Goal: Information Seeking & Learning: Check status

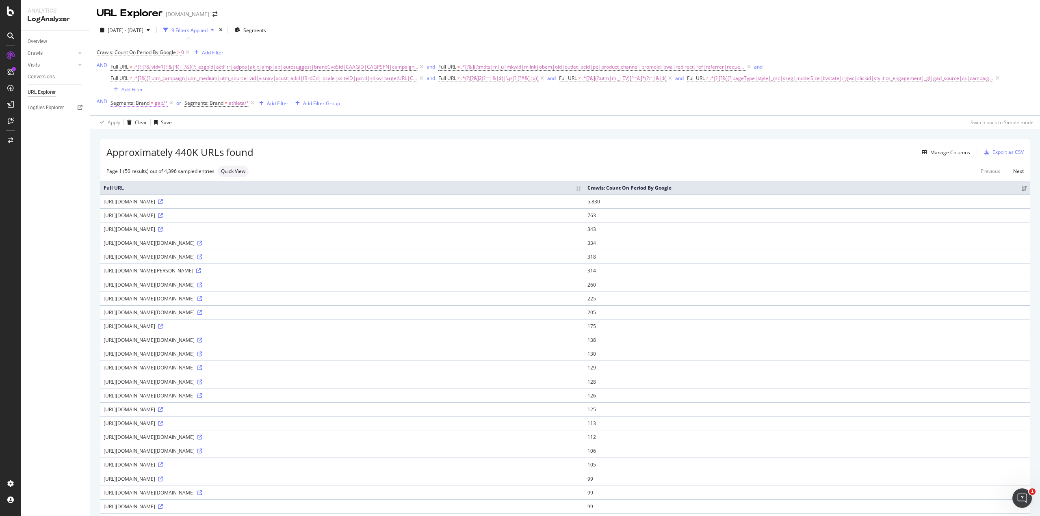
click at [156, 97] on span "gap/*" at bounding box center [161, 102] width 13 height 11
click at [129, 129] on div at bounding box center [161, 127] width 89 height 13
click at [188, 143] on span "Select" at bounding box center [193, 143] width 14 height 7
click at [196, 156] on div "Apply" at bounding box center [195, 159] width 24 height 7
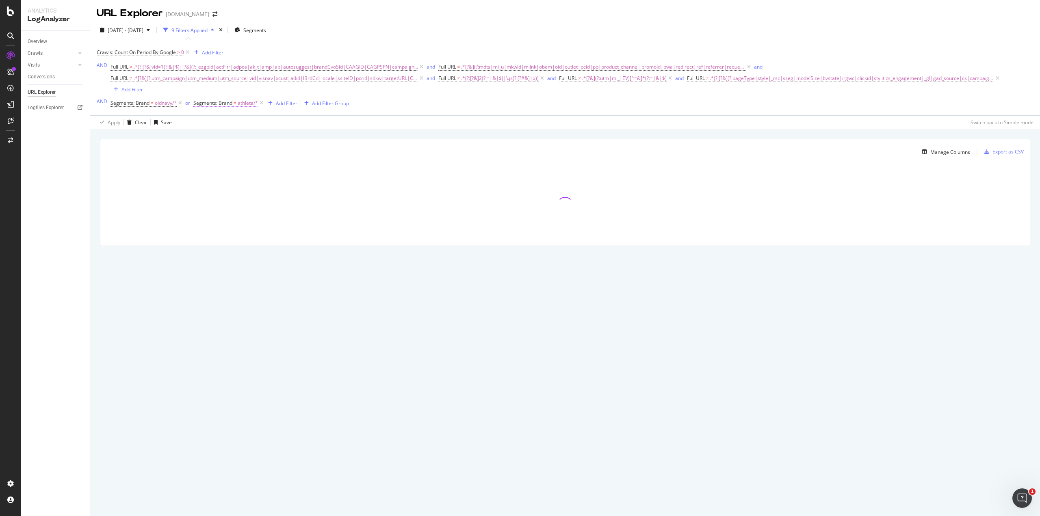
click at [247, 97] on span "athleta/*" at bounding box center [248, 102] width 20 height 11
click at [216, 128] on icon at bounding box center [219, 128] width 6 height 5
click at [292, 159] on span "Select" at bounding box center [290, 160] width 14 height 7
click at [283, 158] on div "Apply" at bounding box center [283, 159] width 13 height 7
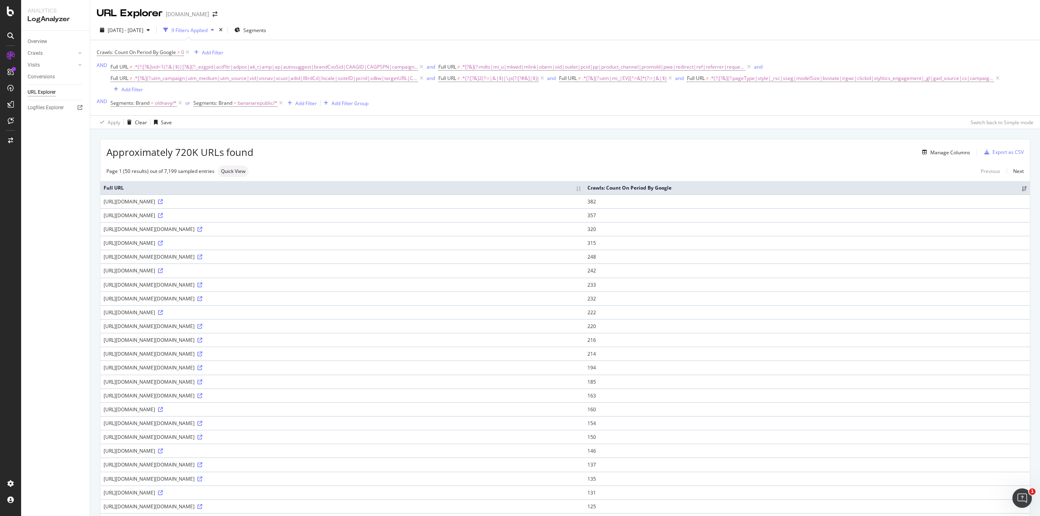
click at [584, 139] on div "Approximately 720K URLs found Manage Columns Export as CSV" at bounding box center [564, 149] width 929 height 20
click at [838, 181] on th "Crawls: Count On Period By Google" at bounding box center [807, 187] width 446 height 13
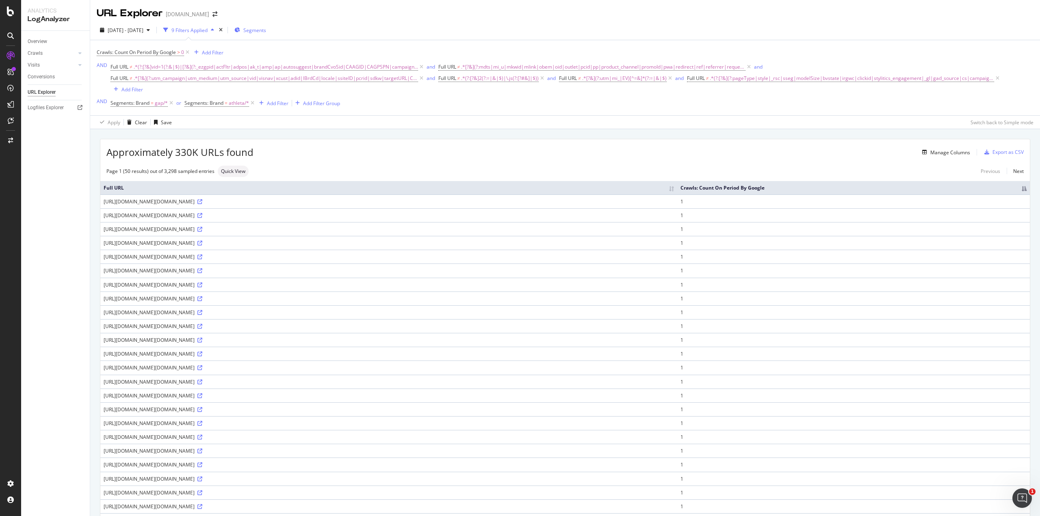
click at [266, 30] on span "Segments" at bounding box center [254, 30] width 23 height 7
click at [158, 97] on span "gap/*" at bounding box center [161, 102] width 13 height 11
click at [132, 156] on div "Cancel" at bounding box center [131, 159] width 15 height 7
click at [124, 100] on span "Segments: Brand" at bounding box center [129, 103] width 39 height 7
click at [126, 160] on div "Cancel" at bounding box center [131, 159] width 15 height 7
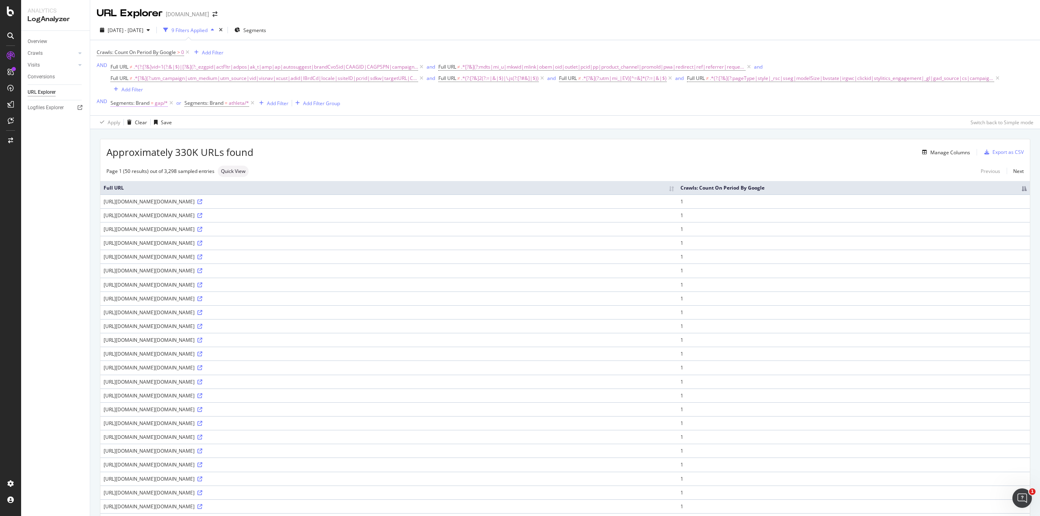
click at [159, 97] on span "gap/*" at bounding box center [161, 102] width 13 height 11
click at [127, 129] on icon at bounding box center [129, 128] width 6 height 5
click at [127, 142] on span "oldnavy" at bounding box center [134, 143] width 17 height 7
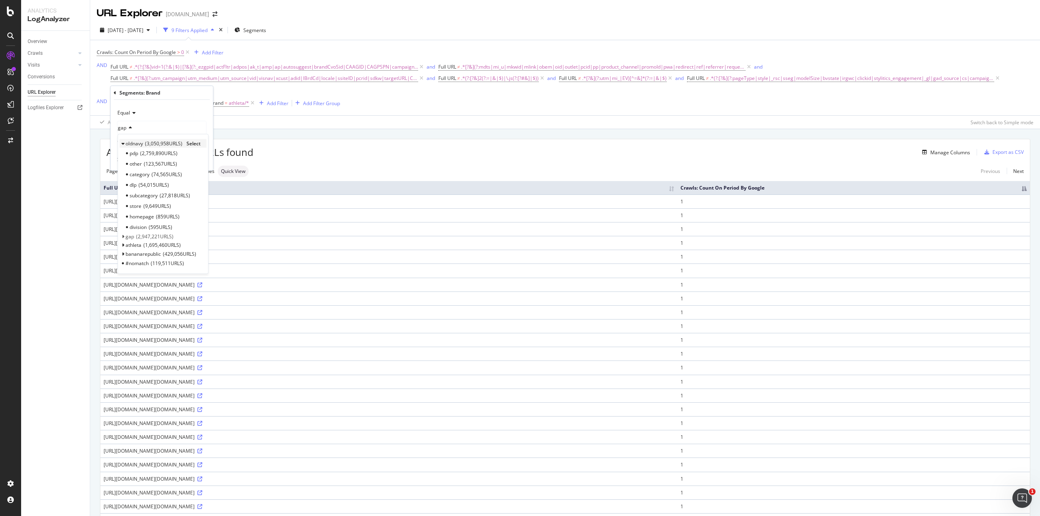
click at [127, 142] on span "oldnavy" at bounding box center [134, 143] width 17 height 7
click at [196, 141] on span "Select" at bounding box center [193, 143] width 14 height 7
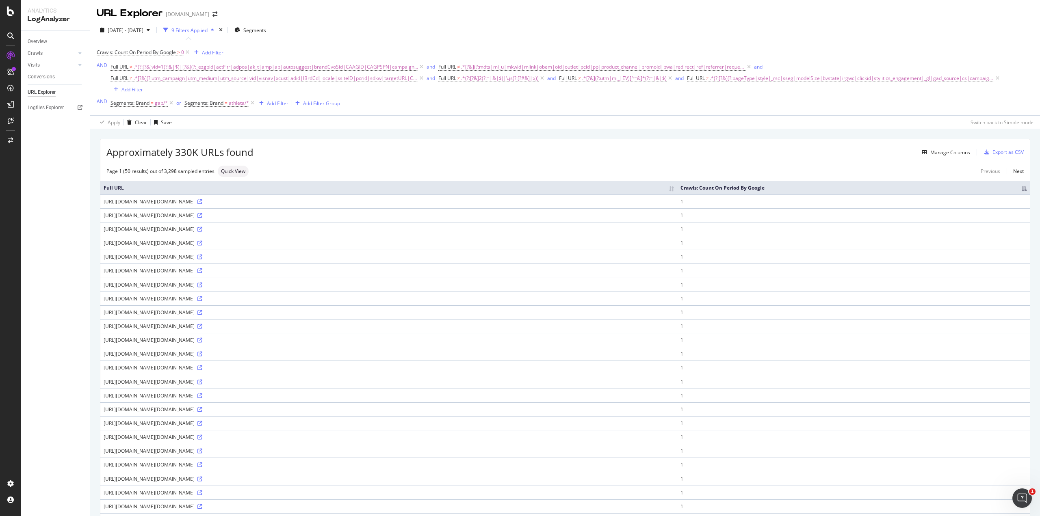
click at [234, 115] on div "Apply Clear Save Switch back to Simple mode" at bounding box center [565, 121] width 950 height 13
click at [156, 97] on span "gap/*" at bounding box center [161, 102] width 13 height 11
click at [130, 130] on icon at bounding box center [129, 128] width 6 height 5
click at [192, 141] on span "Select" at bounding box center [193, 143] width 14 height 7
click at [197, 160] on div "Apply" at bounding box center [200, 159] width 13 height 7
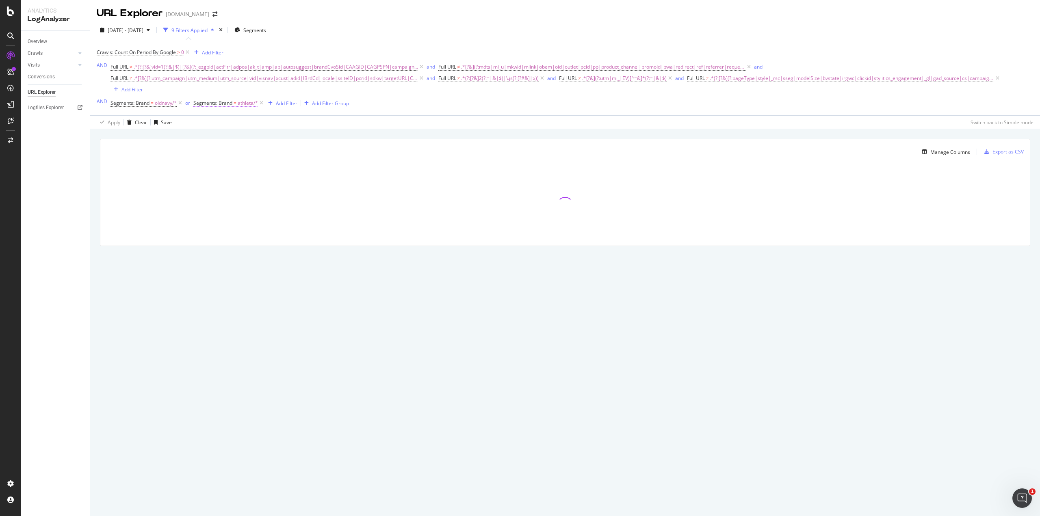
click at [245, 97] on span "athleta/*" at bounding box center [248, 102] width 20 height 11
click at [221, 127] on icon at bounding box center [219, 128] width 6 height 5
click at [287, 169] on span "Select" at bounding box center [290, 169] width 14 height 7
click at [280, 156] on div "Apply" at bounding box center [283, 159] width 13 height 7
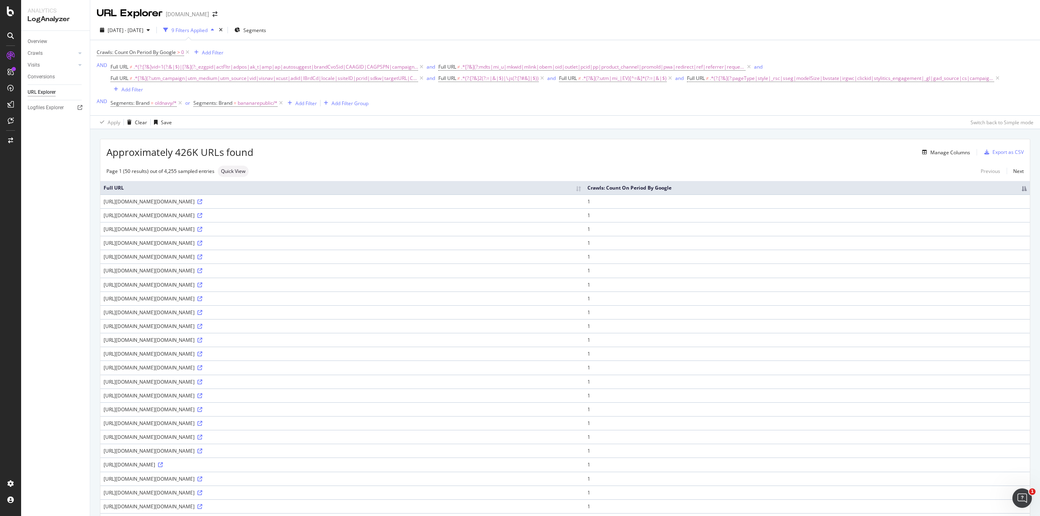
click at [396, 117] on div "Apply Clear Save Switch back to Simple mode" at bounding box center [565, 121] width 950 height 13
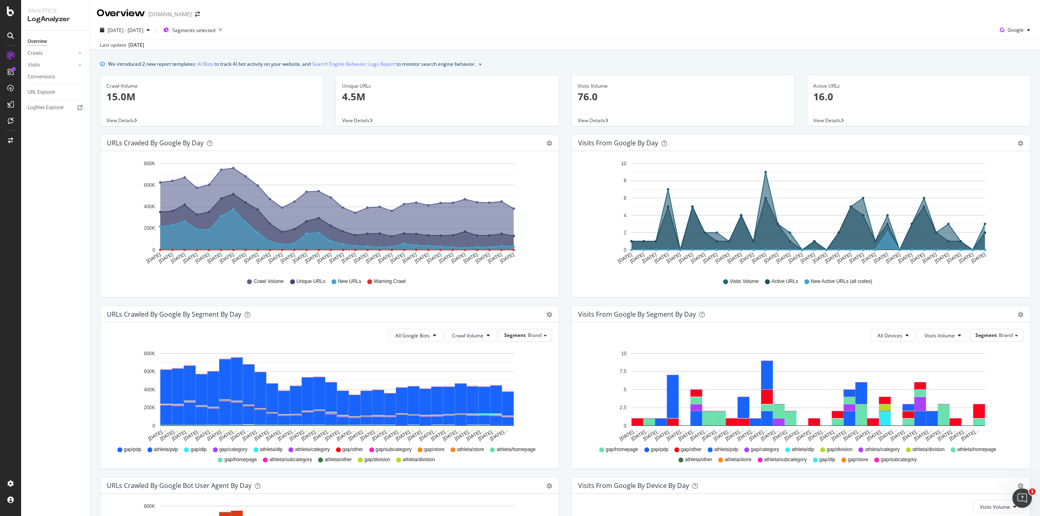
drag, startPoint x: 357, startPoint y: 100, endPoint x: 366, endPoint y: 97, distance: 8.5
click at [366, 97] on p "4.5M" at bounding box center [447, 97] width 210 height 14
click at [143, 30] on span "2025 Apr. 1st - Apr. 30th" at bounding box center [126, 30] width 36 height 7
click at [152, 113] on div "Last 7 Days Last 28 Days Last 3 Months Last 6 Months Last Year Custom" at bounding box center [153, 83] width 91 height 61
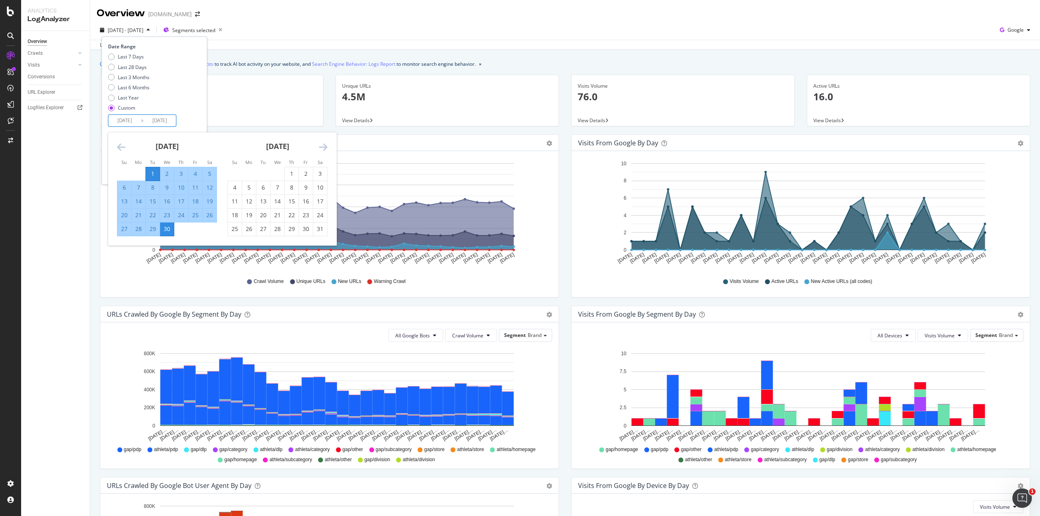
click at [124, 117] on input "2025/04/01" at bounding box center [124, 120] width 32 height 11
click at [180, 199] on div "17" at bounding box center [181, 201] width 14 height 8
type input "2025/04/17"
click at [199, 117] on div "Date Range Last 7 Days Last 28 Days Last 3 Months Last 6 Months Last Year Custo…" at bounding box center [153, 85] width 91 height 84
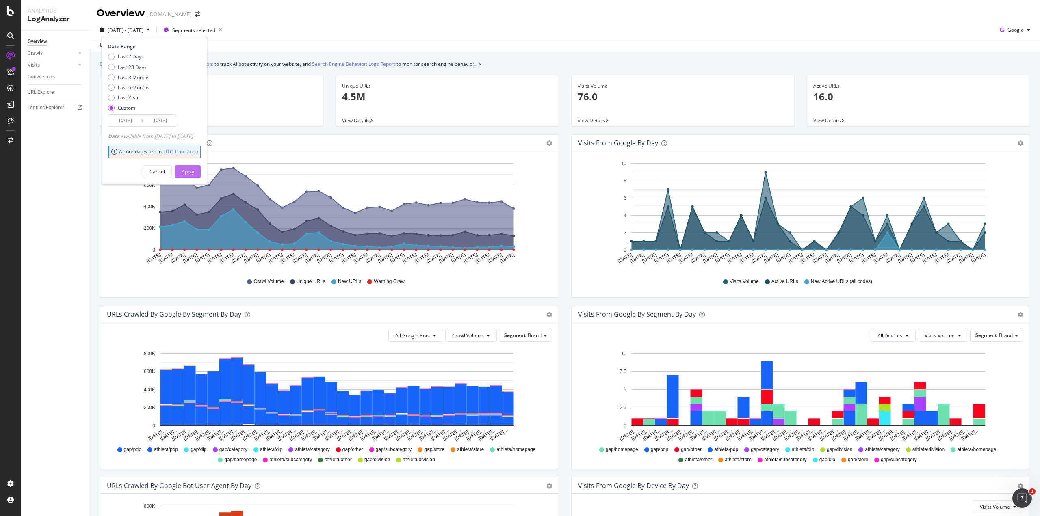
click at [194, 171] on div "Apply" at bounding box center [188, 171] width 13 height 7
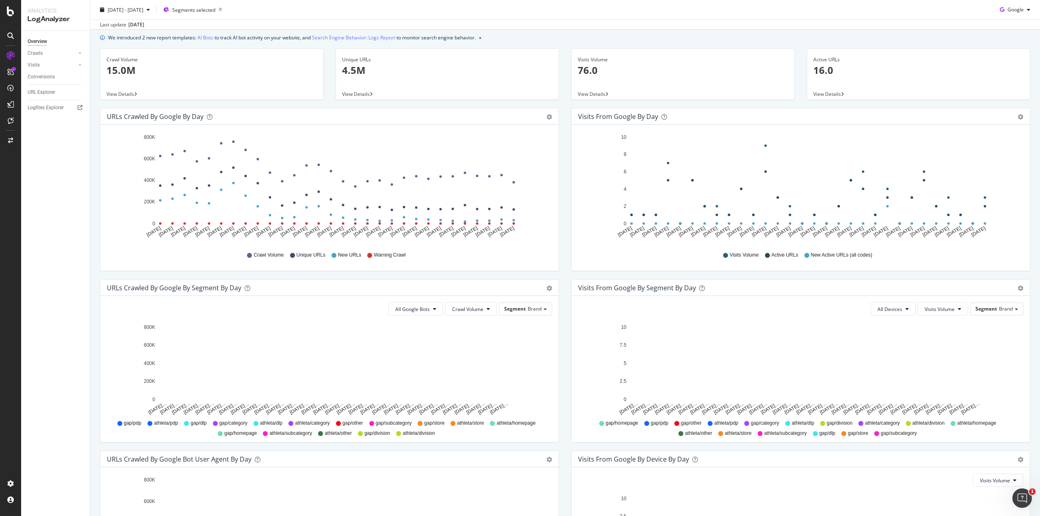
scroll to position [27, 0]
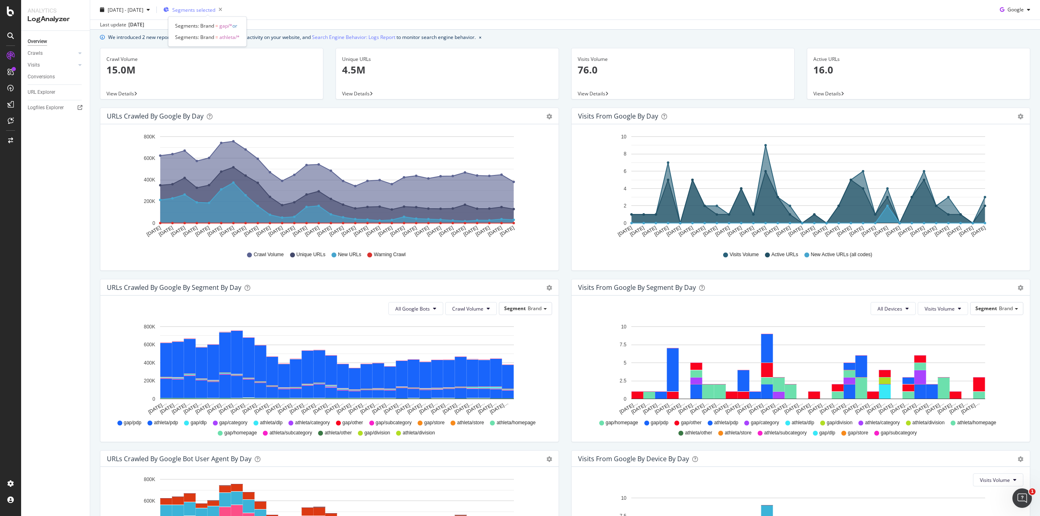
click at [212, 10] on span "Segments selected" at bounding box center [193, 9] width 43 height 7
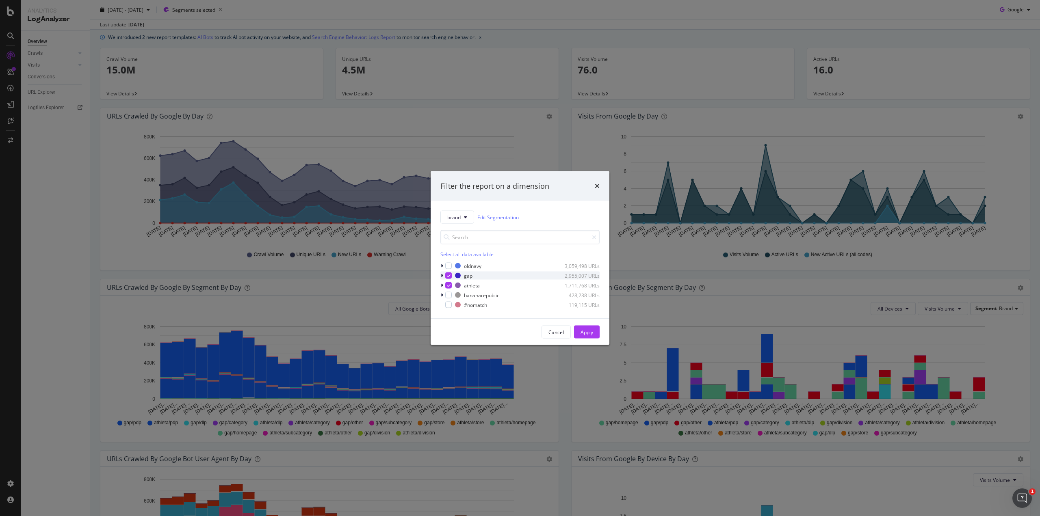
click at [442, 275] on icon "modal" at bounding box center [442, 275] width 2 height 5
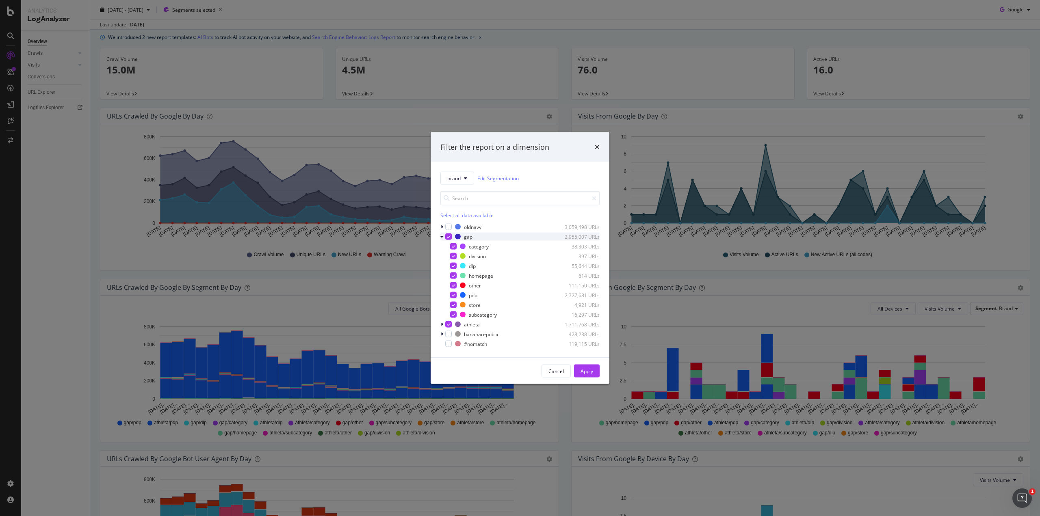
click at [442, 238] on icon "modal" at bounding box center [441, 236] width 3 height 5
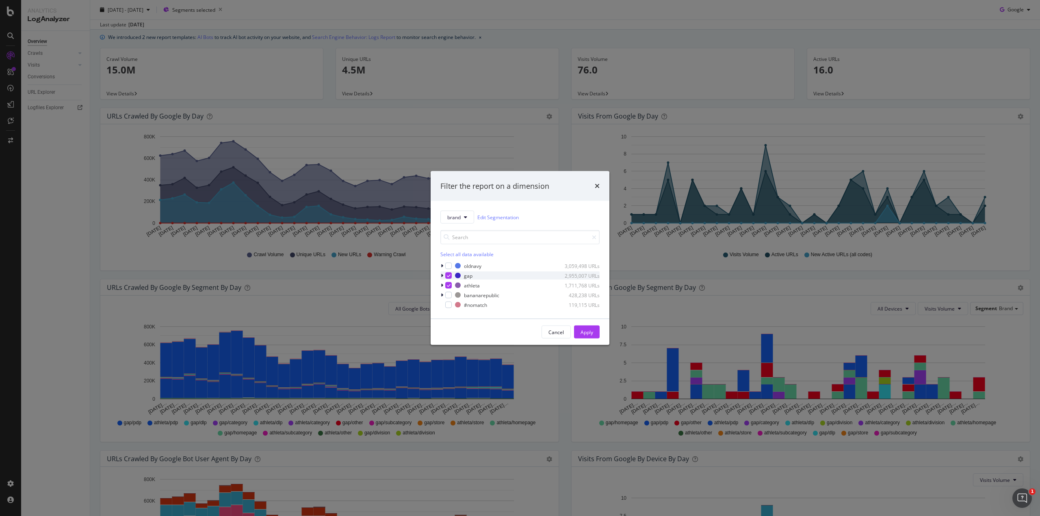
click at [442, 274] on icon "modal" at bounding box center [442, 275] width 2 height 5
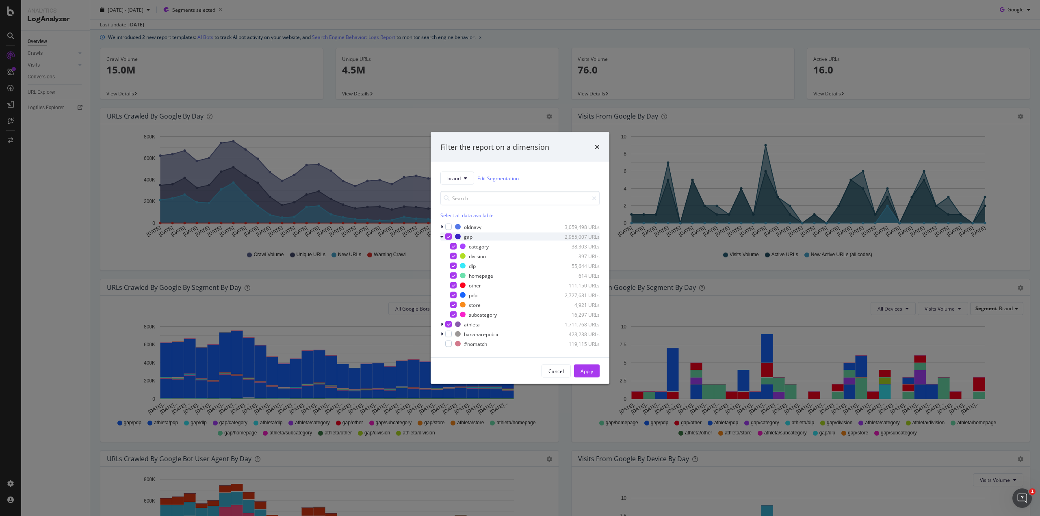
click at [442, 236] on icon "modal" at bounding box center [441, 236] width 3 height 5
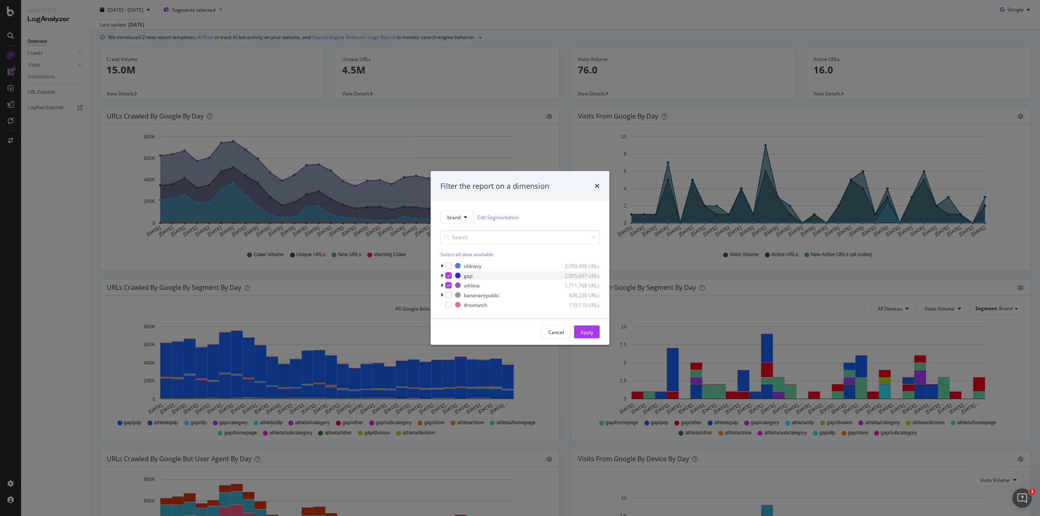
click at [450, 276] on icon "modal" at bounding box center [449, 276] width 4 height 4
click at [448, 286] on icon "modal" at bounding box center [449, 286] width 4 height 4
click at [449, 264] on div "modal" at bounding box center [448, 266] width 6 height 6
click at [446, 294] on div "modal" at bounding box center [448, 295] width 6 height 6
click at [583, 332] on div "Apply" at bounding box center [586, 332] width 13 height 7
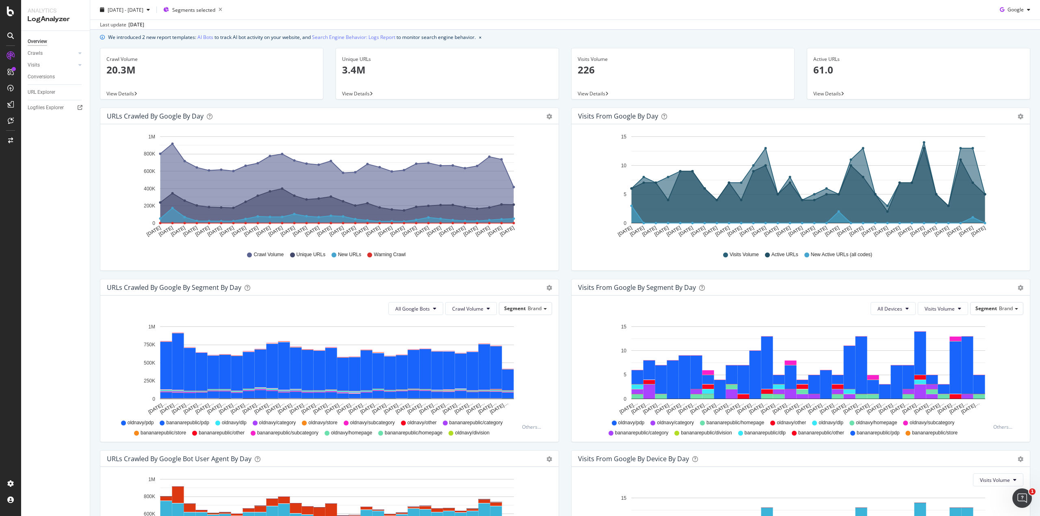
drag, startPoint x: 214, startPoint y: 10, endPoint x: 397, endPoint y: 11, distance: 182.4
click at [397, 11] on div "2025 Apr. 1st - Apr. 30th Segments selected Google" at bounding box center [565, 11] width 950 height 16
click at [204, 9] on span "Segments selected" at bounding box center [193, 9] width 43 height 7
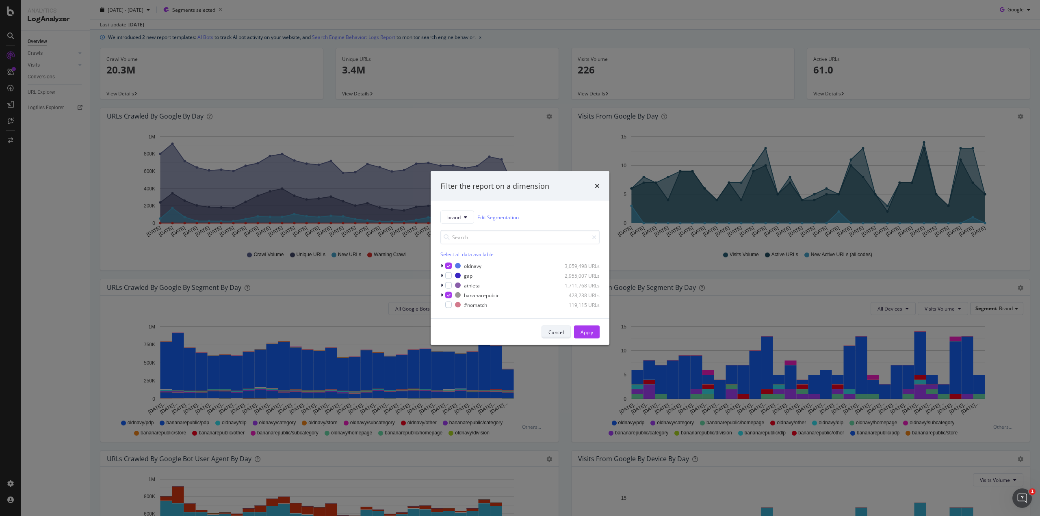
click at [556, 329] on div "Cancel" at bounding box center [555, 332] width 15 height 7
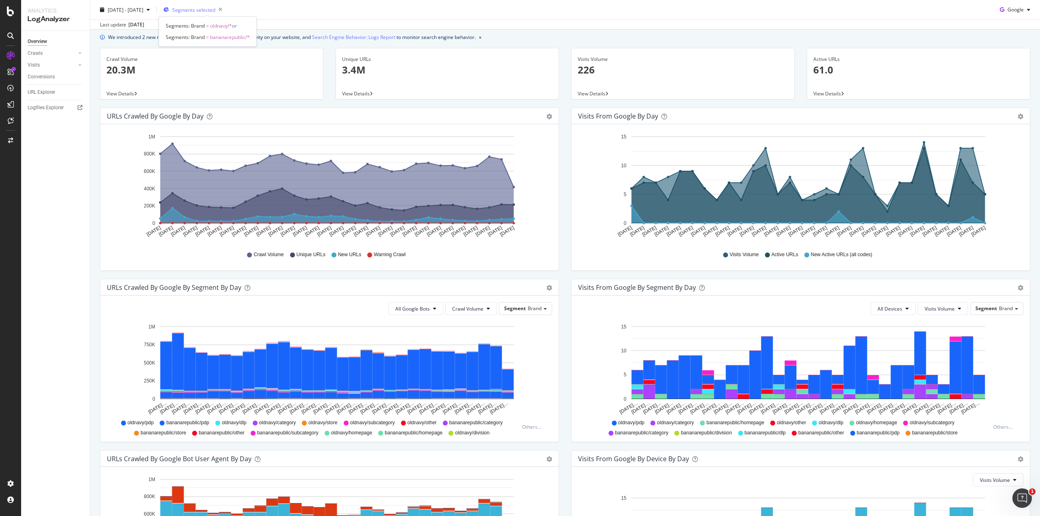
click at [197, 10] on span "Segments selected" at bounding box center [193, 9] width 43 height 7
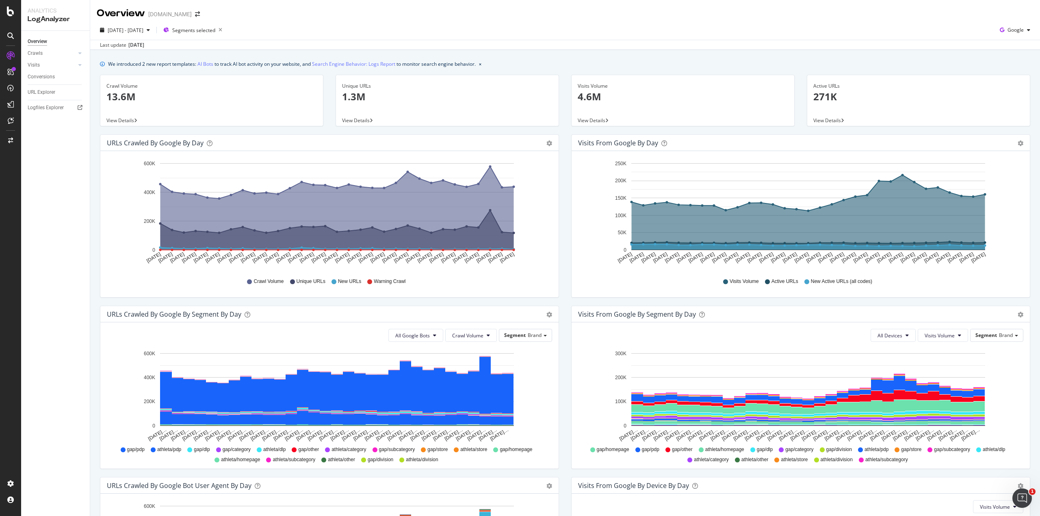
click at [361, 90] on p "1.3M" at bounding box center [447, 97] width 210 height 14
click at [137, 31] on span "2025 Aug. 1st - Aug. 31st" at bounding box center [126, 30] width 36 height 7
click at [133, 120] on input "2025/08/01" at bounding box center [124, 120] width 32 height 11
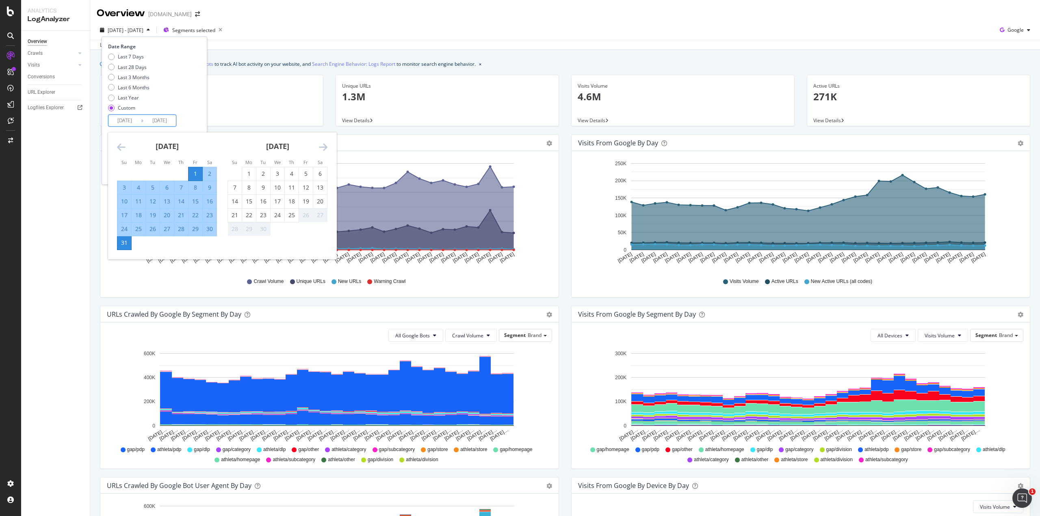
click at [152, 214] on div "19" at bounding box center [153, 215] width 14 height 8
type input "2025/08/19"
click at [198, 104] on div "Last 7 Days Last 28 Days Last 3 Months Last 6 Months Last Year Custom" at bounding box center [153, 83] width 91 height 61
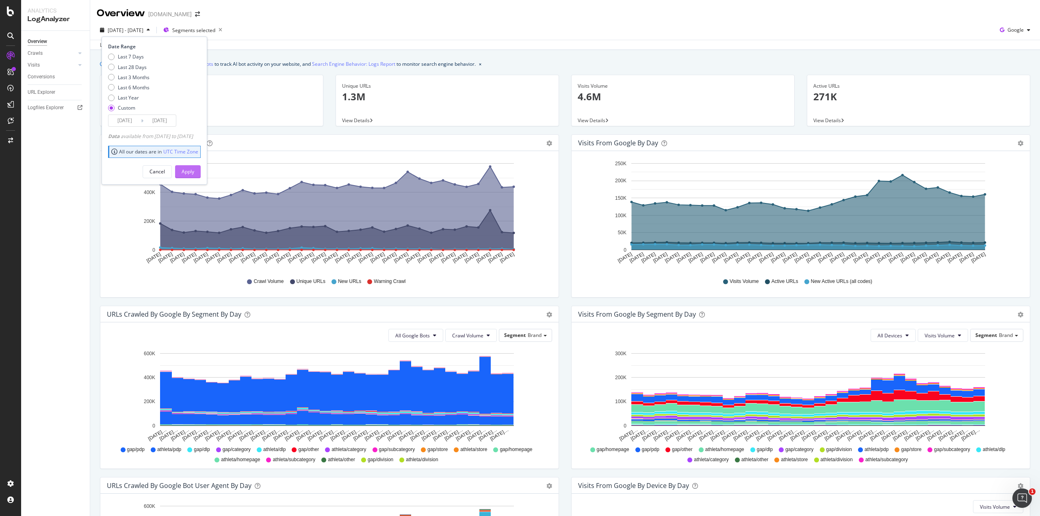
click at [194, 170] on div "Apply" at bounding box center [188, 171] width 13 height 7
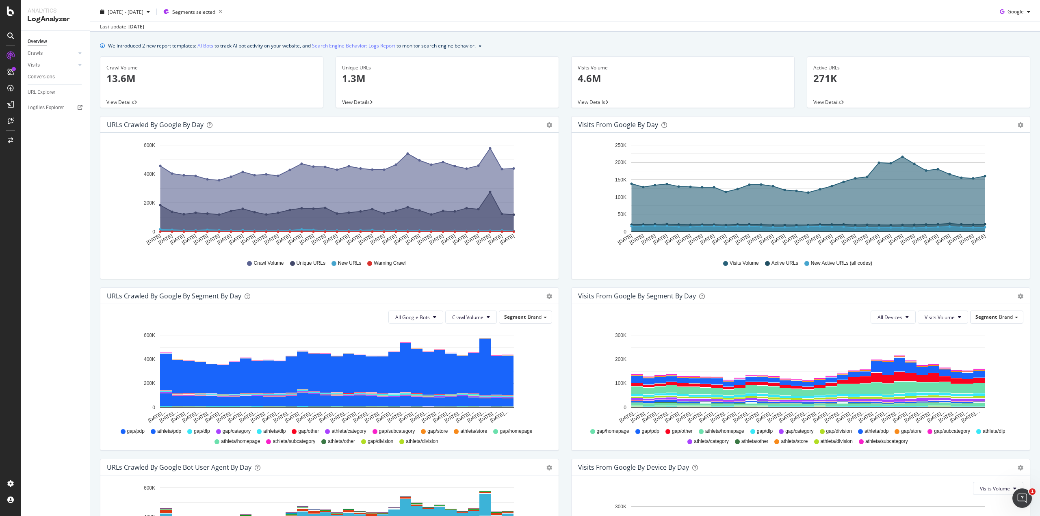
scroll to position [27, 0]
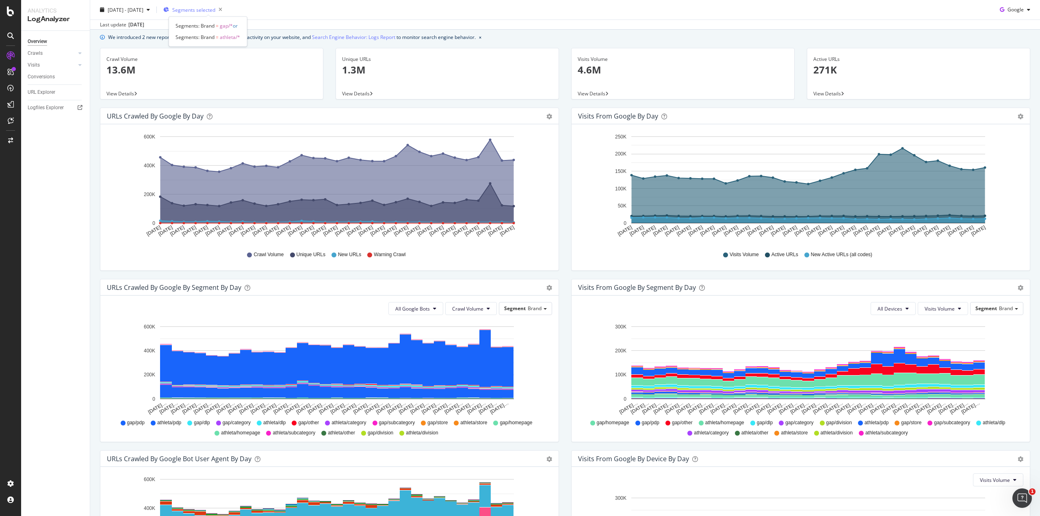
click at [215, 11] on span "Segments selected" at bounding box center [193, 9] width 43 height 7
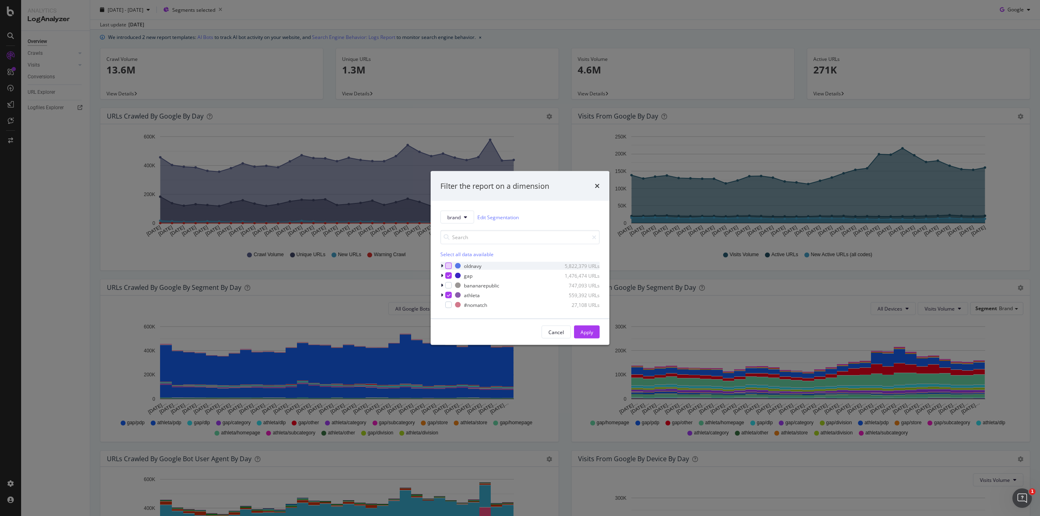
click at [447, 266] on div "modal" at bounding box center [448, 266] width 6 height 6
click at [448, 275] on icon "modal" at bounding box center [449, 276] width 4 height 4
click at [450, 284] on div "modal" at bounding box center [448, 285] width 6 height 6
click at [450, 294] on icon "modal" at bounding box center [449, 295] width 4 height 4
click at [583, 330] on div "Apply" at bounding box center [586, 332] width 13 height 7
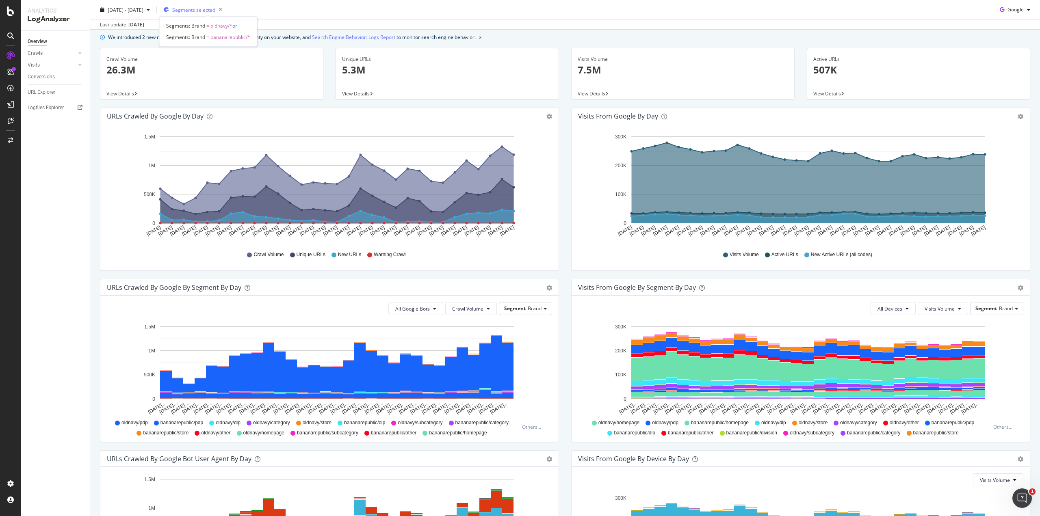
click at [219, 12] on div "Segments selected" at bounding box center [194, 9] width 62 height 11
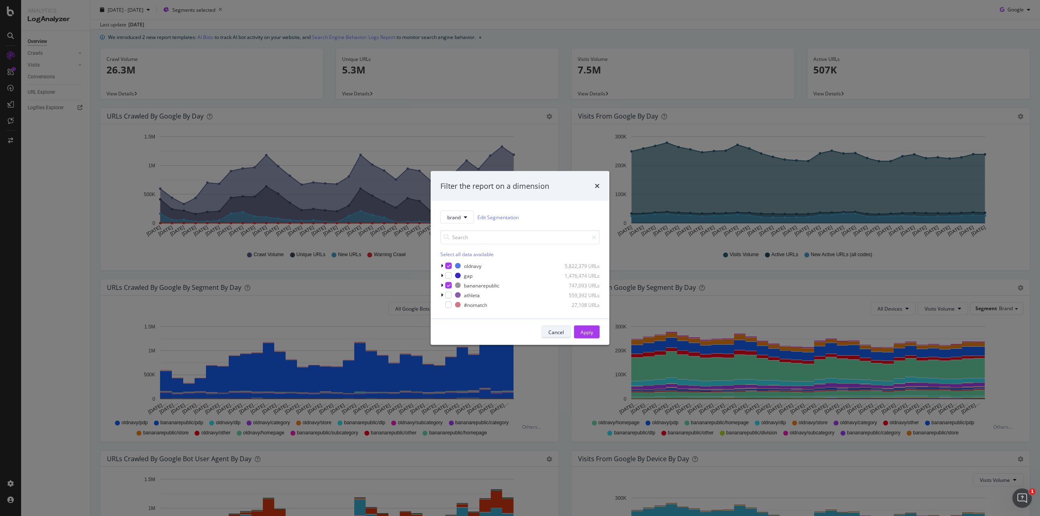
click at [556, 333] on div "Cancel" at bounding box center [555, 332] width 15 height 7
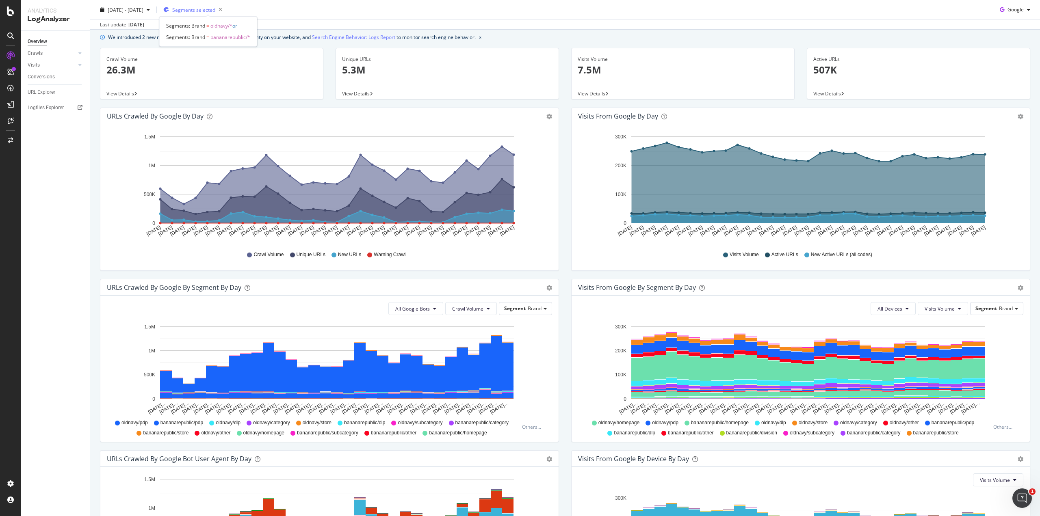
click at [203, 13] on span "Segments selected" at bounding box center [193, 9] width 43 height 7
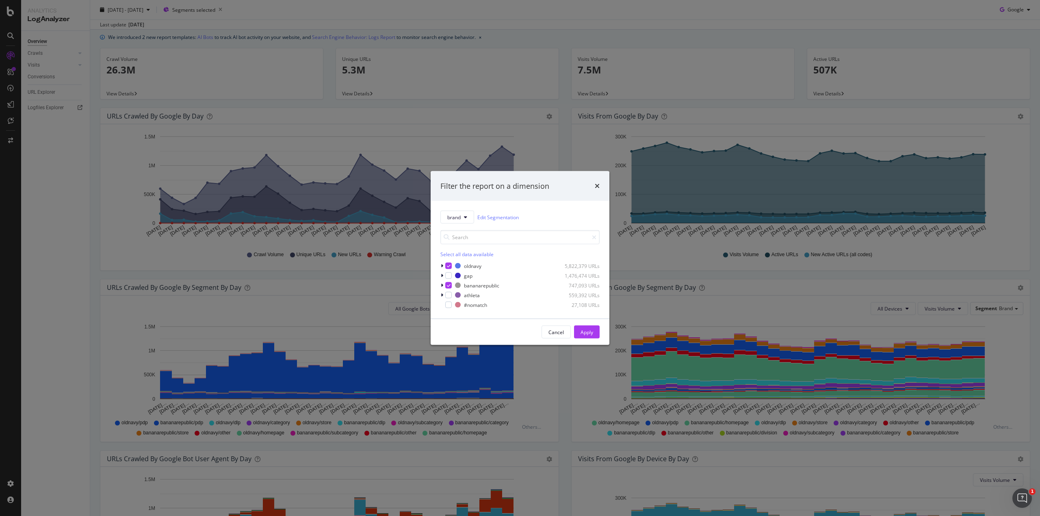
click at [658, 15] on div "Filter the report on a dimension brand Edit Segmentation Select all data availa…" at bounding box center [520, 258] width 1040 height 516
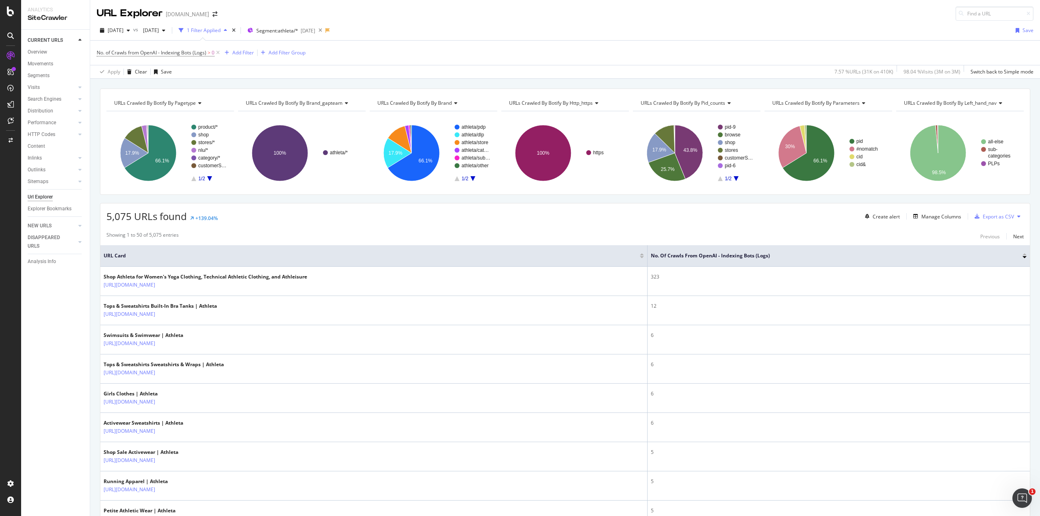
drag, startPoint x: 669, startPoint y: 21, endPoint x: 778, endPoint y: 24, distance: 109.3
click at [778, 24] on div "[DATE] vs [DATE] 1 Filter Applied Segment: athleta/* [DATE] Save No. of Crawls …" at bounding box center [565, 50] width 950 height 58
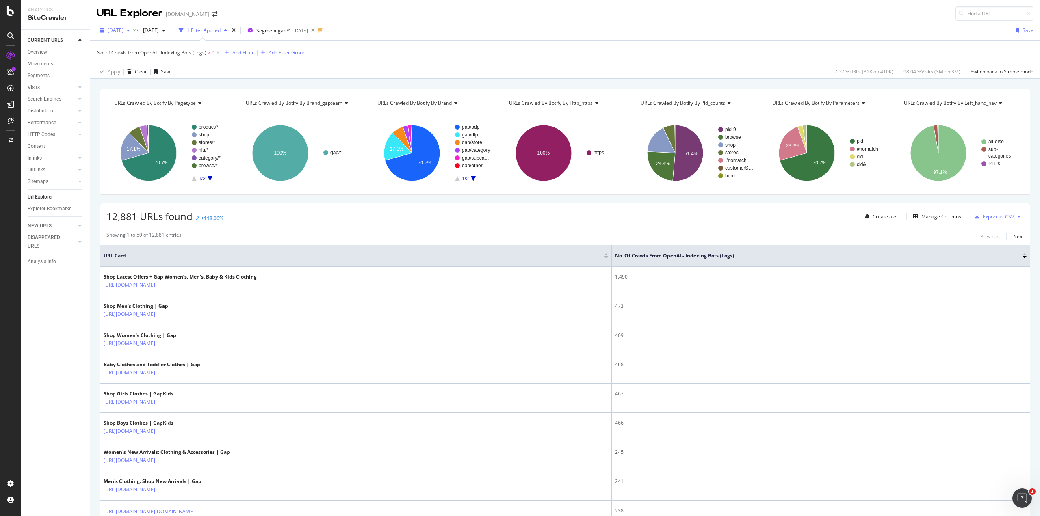
click at [117, 29] on span "[DATE]" at bounding box center [116, 30] width 16 height 7
click at [440, 29] on div "[DATE] vs [DATE] 1 Filter Applied Segment: gap/* [DATE] Save" at bounding box center [565, 32] width 950 height 16
click at [159, 30] on span "[DATE]" at bounding box center [149, 30] width 19 height 7
click at [190, 81] on div "[DATE]" at bounding box center [179, 80] width 43 height 7
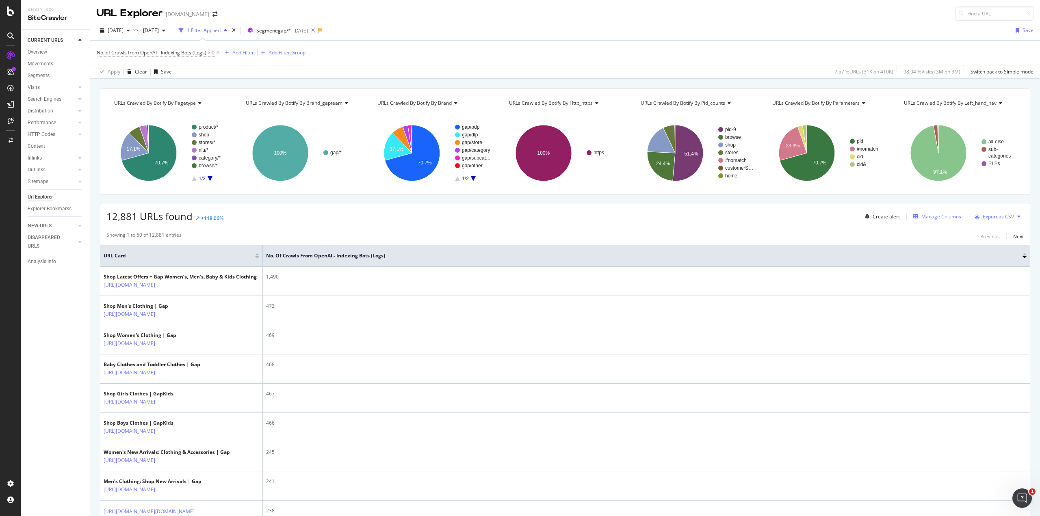
click at [921, 219] on div "Manage Columns" at bounding box center [941, 216] width 40 height 7
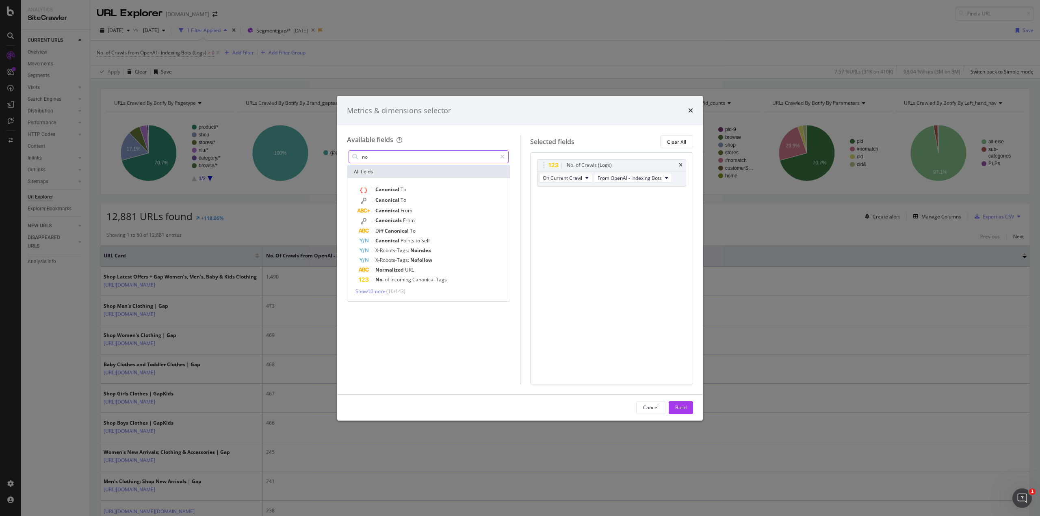
type input "n"
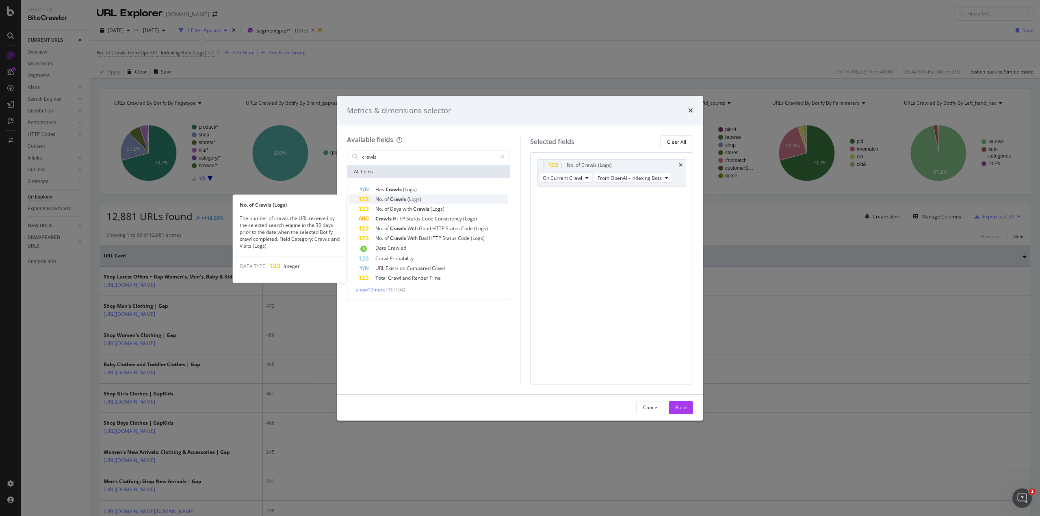
type input "crawls"
click at [398, 201] on span "Crawls" at bounding box center [398, 199] width 17 height 7
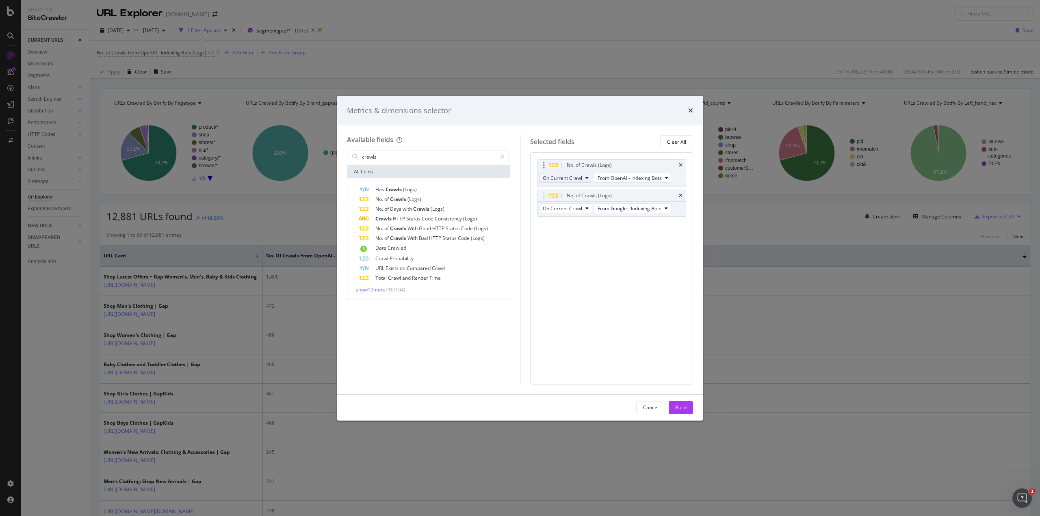
click at [587, 177] on icon "modal" at bounding box center [586, 177] width 3 height 5
click at [566, 220] on span "Diff Between Crawls" at bounding box center [568, 222] width 46 height 7
click at [681, 194] on icon "times" at bounding box center [681, 195] width 4 height 5
click at [595, 179] on button "Diff Between Crawls" at bounding box center [569, 178] width 60 height 10
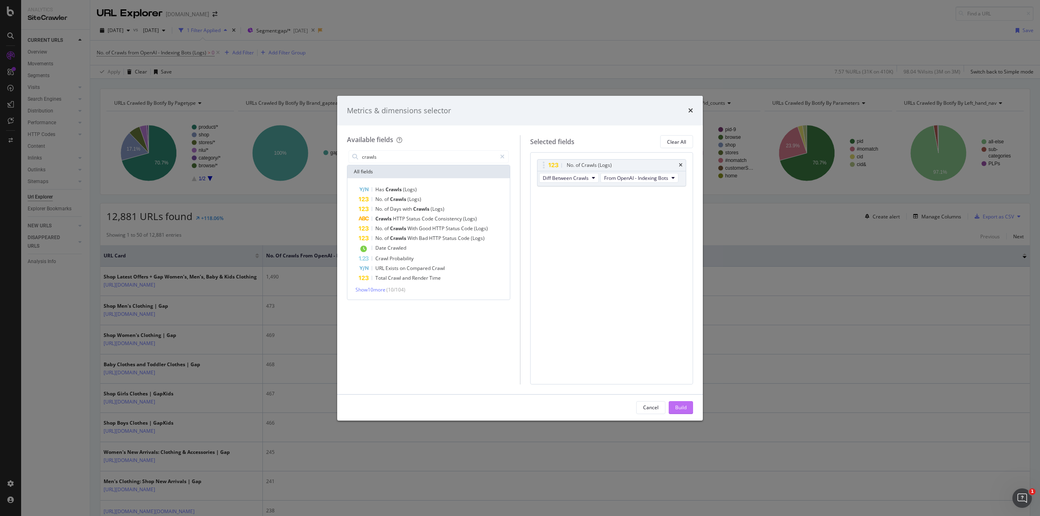
click at [678, 404] on div "Build" at bounding box center [680, 407] width 11 height 7
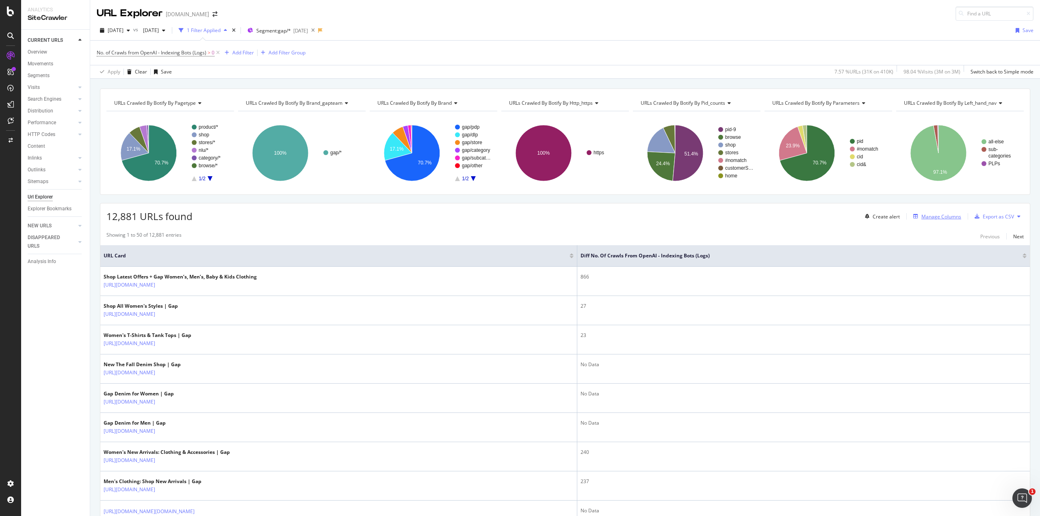
click at [926, 215] on div "Manage Columns" at bounding box center [941, 216] width 40 height 7
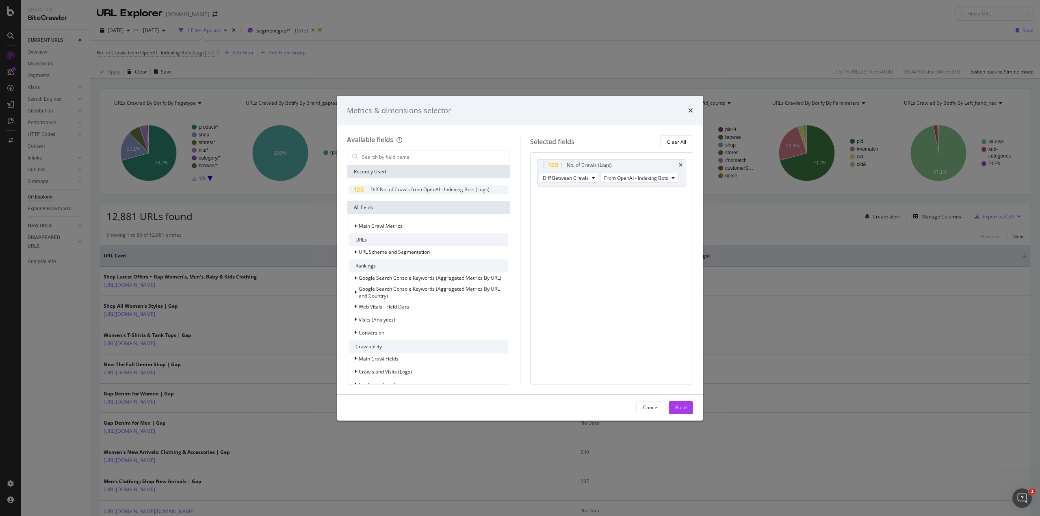
click at [418, 191] on span "Diff No. of Crawls from OpenAI - Indexing Bots (Logs)" at bounding box center [429, 189] width 119 height 7
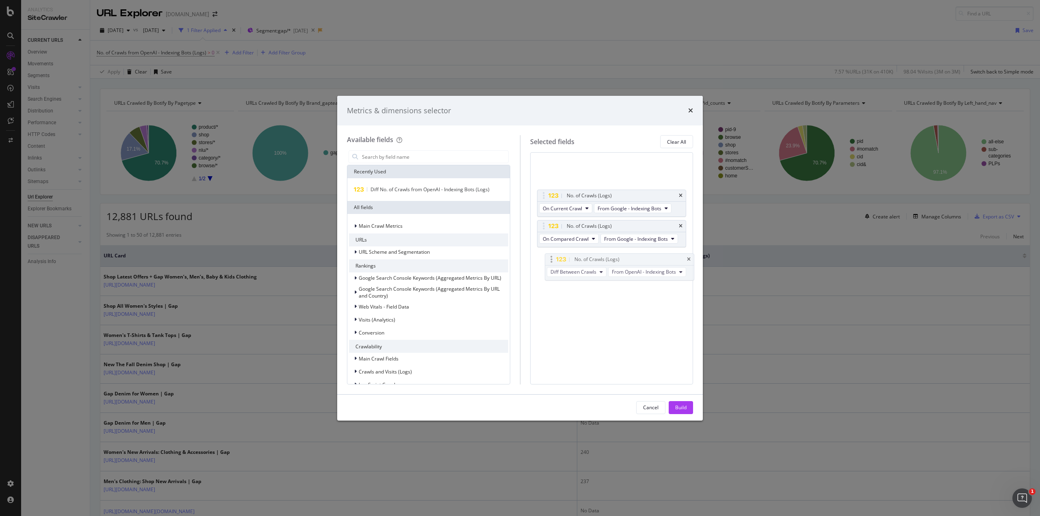
drag, startPoint x: 585, startPoint y: 165, endPoint x: 593, endPoint y: 259, distance: 94.5
click at [593, 259] on body "Analytics SiteCrawler CURRENT URLS Overview Movements Segments Visits Analysis …" at bounding box center [520, 258] width 1040 height 516
drag, startPoint x: 613, startPoint y: 161, endPoint x: 615, endPoint y: 224, distance: 62.6
click at [626, 178] on span "From Google - Indexing Bots" at bounding box center [629, 178] width 64 height 7
click at [579, 177] on span "On Current Crawl" at bounding box center [562, 178] width 39 height 7
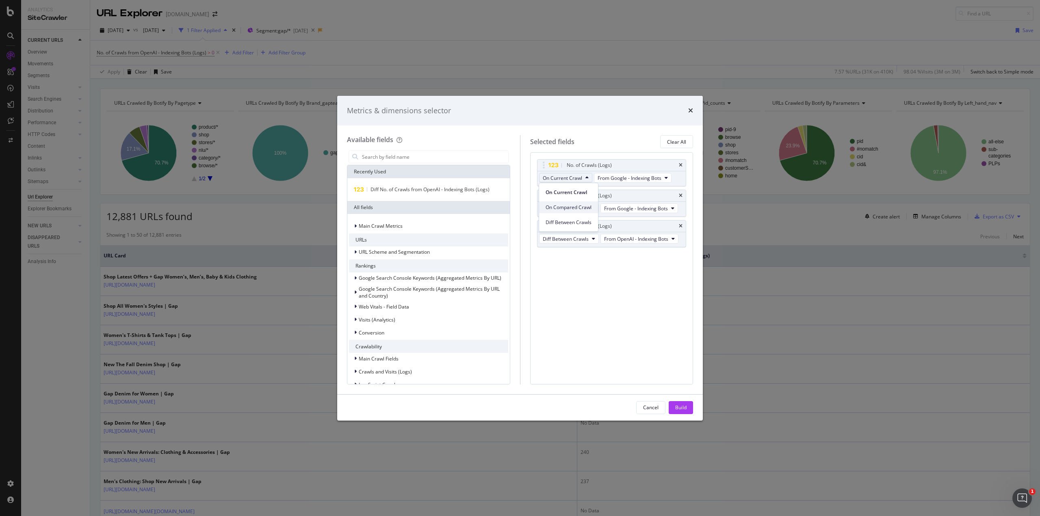
click at [569, 205] on span "On Compared Crawl" at bounding box center [568, 207] width 46 height 7
click at [588, 207] on button "On Compared Crawl" at bounding box center [569, 208] width 60 height 10
click at [564, 223] on span "On Current Crawl" at bounding box center [568, 222] width 47 height 7
click at [682, 406] on div "Build" at bounding box center [680, 407] width 11 height 7
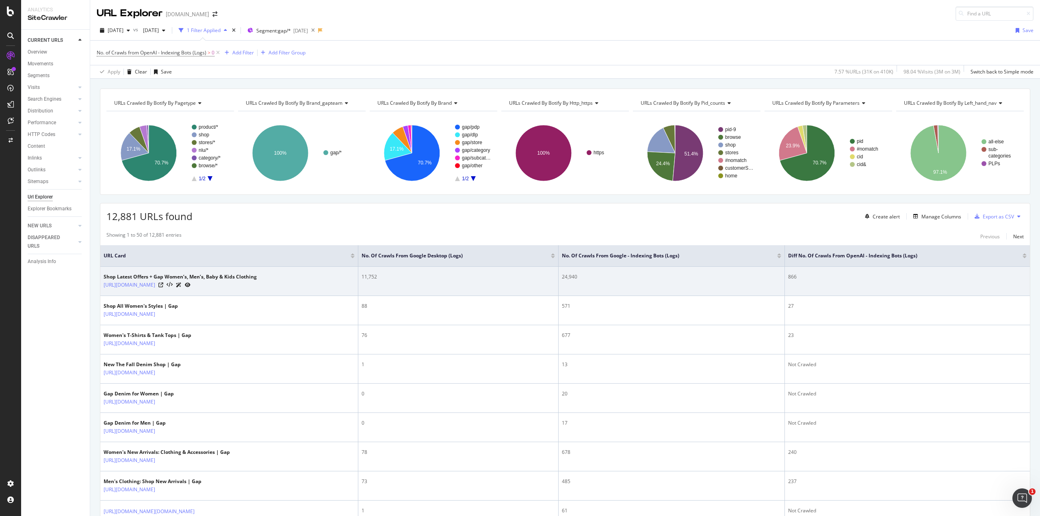
drag, startPoint x: 520, startPoint y: 293, endPoint x: 492, endPoint y: 285, distance: 28.8
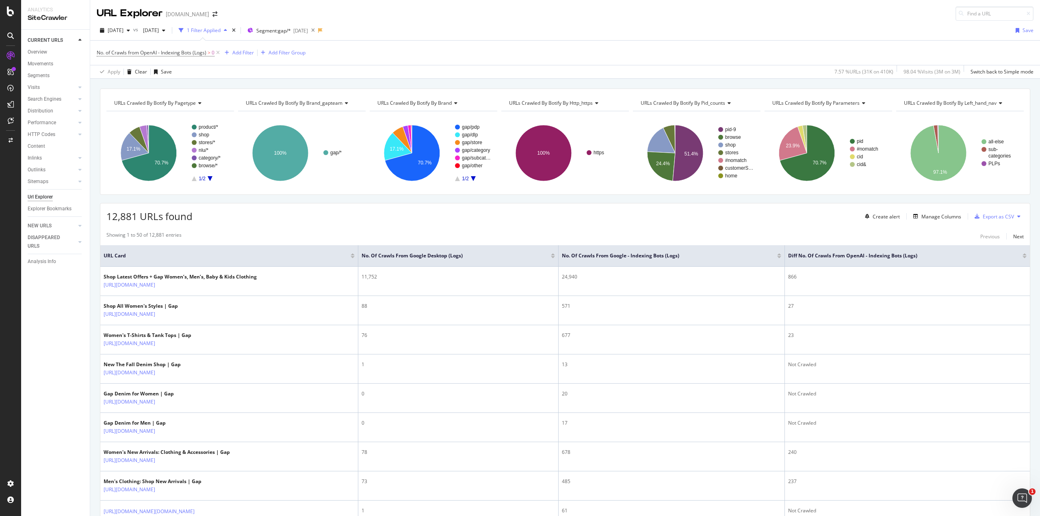
drag, startPoint x: 492, startPoint y: 285, endPoint x: 435, endPoint y: 226, distance: 81.6
